Goal: Task Accomplishment & Management: Manage account settings

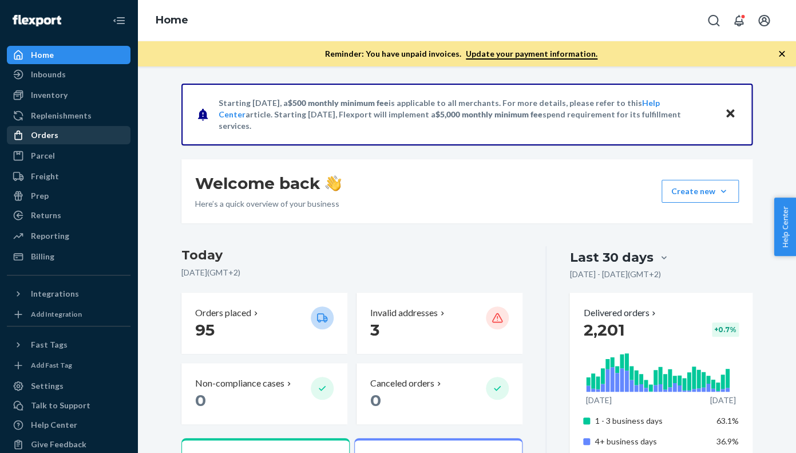
click at [49, 136] on div "Orders" at bounding box center [44, 134] width 27 height 11
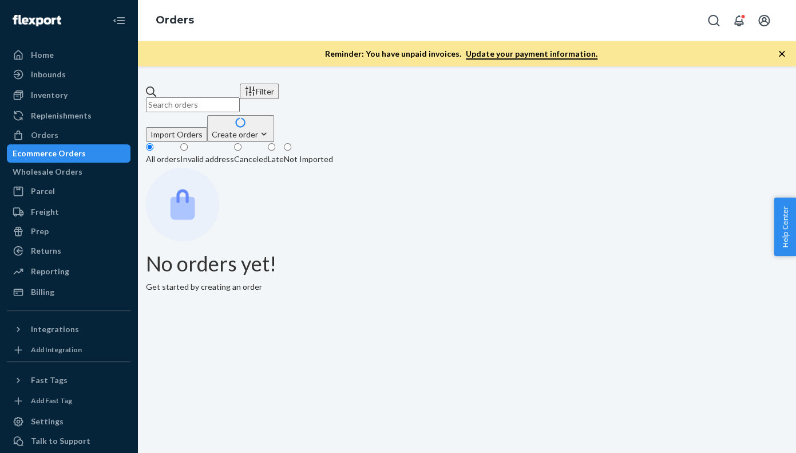
click at [194, 97] on input "text" at bounding box center [193, 104] width 94 height 15
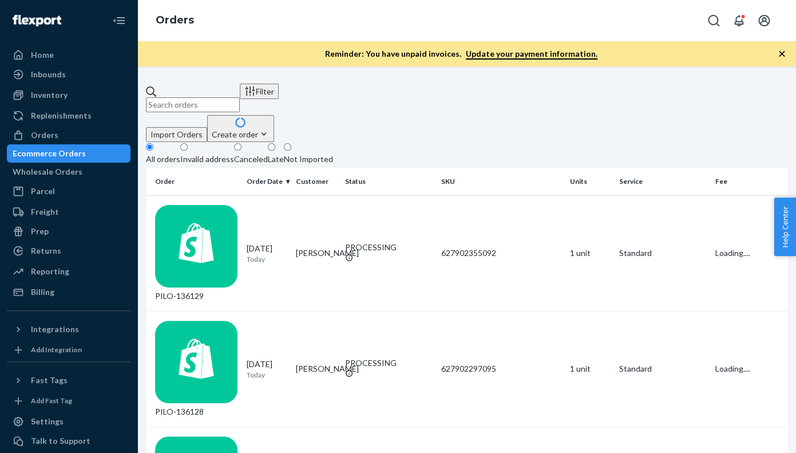
paste input "PILO-134037"
type input "PILO-134037"
click at [217, 207] on div "PILO-134037" at bounding box center [196, 253] width 82 height 97
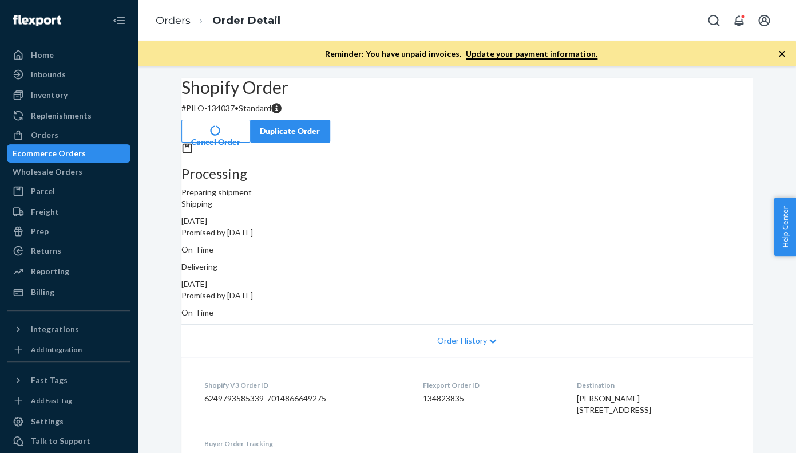
click at [250, 121] on button "Cancel Order" at bounding box center [215, 131] width 69 height 23
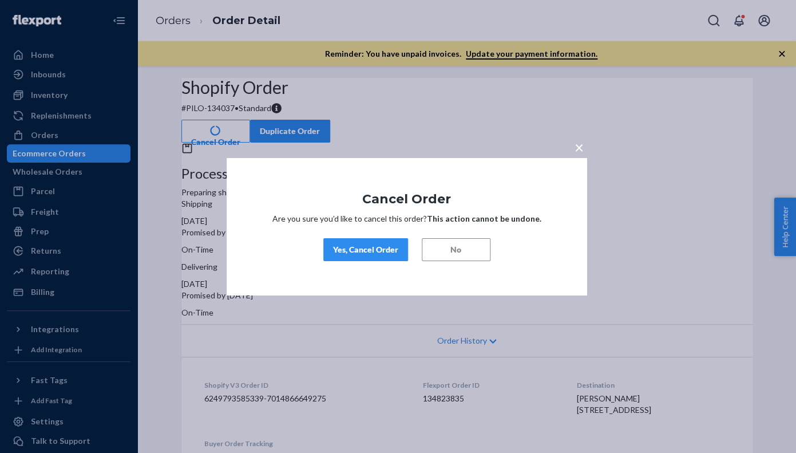
click at [354, 256] on button "Yes, Cancel Order" at bounding box center [365, 249] width 85 height 23
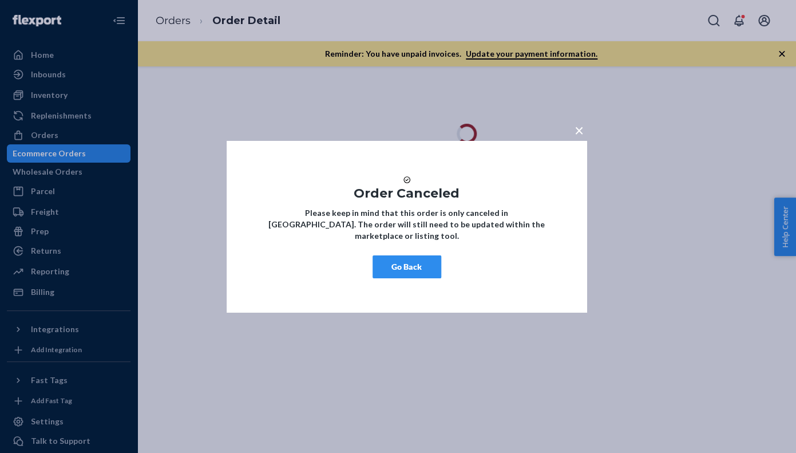
click at [405, 273] on button "Go Back" at bounding box center [407, 266] width 69 height 23
